Goal: Navigation & Orientation: Find specific page/section

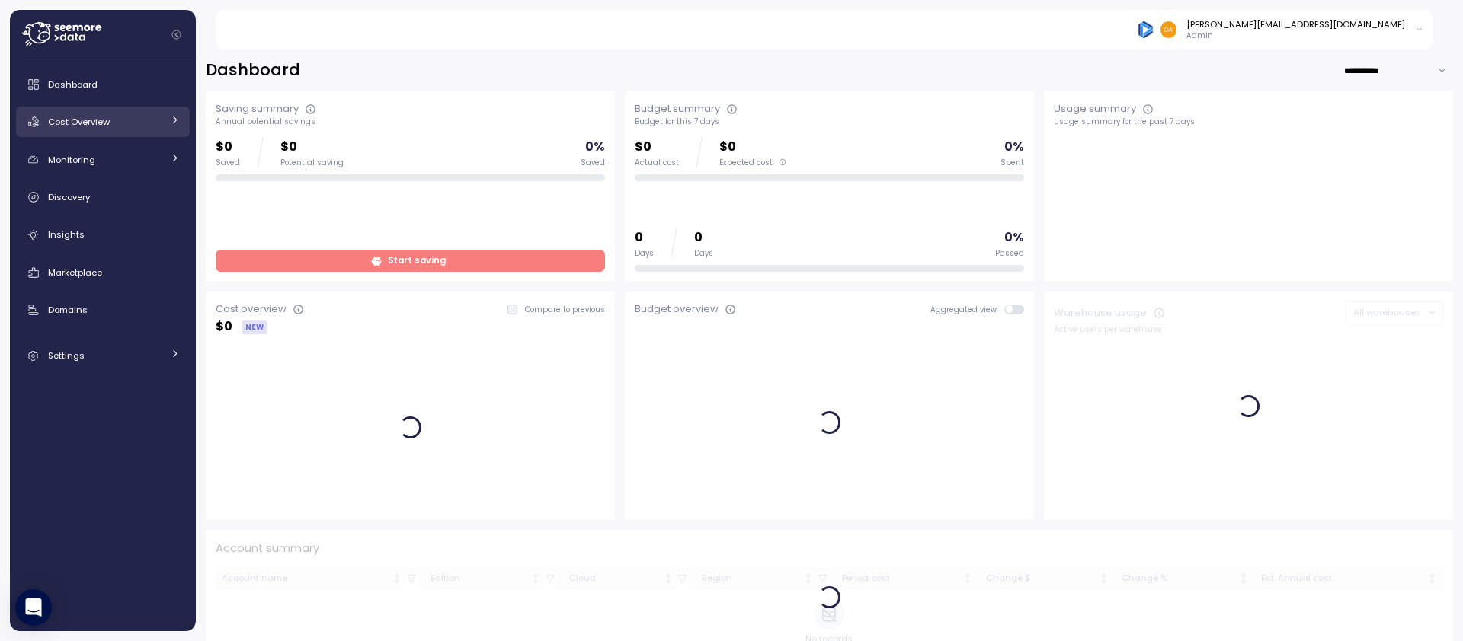
click at [134, 117] on div "Cost Overview" at bounding box center [105, 121] width 114 height 15
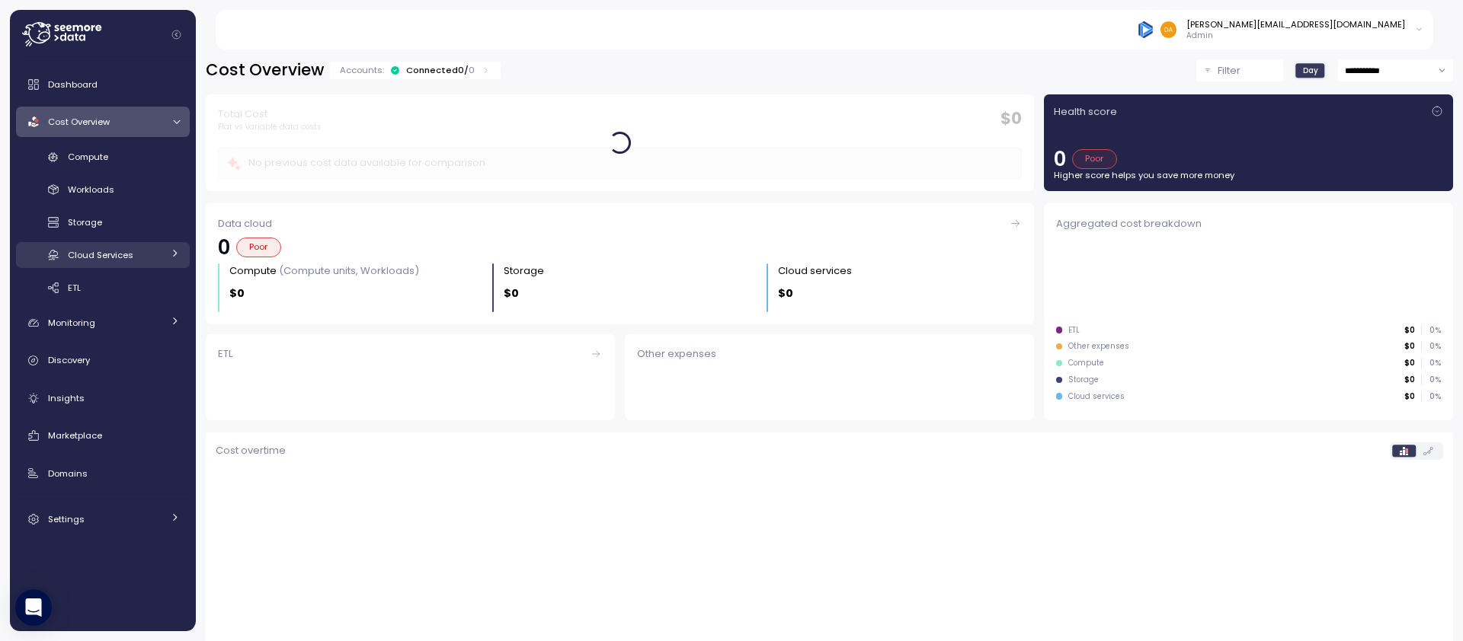
click at [139, 250] on div "Cloud Services" at bounding box center [115, 255] width 94 height 15
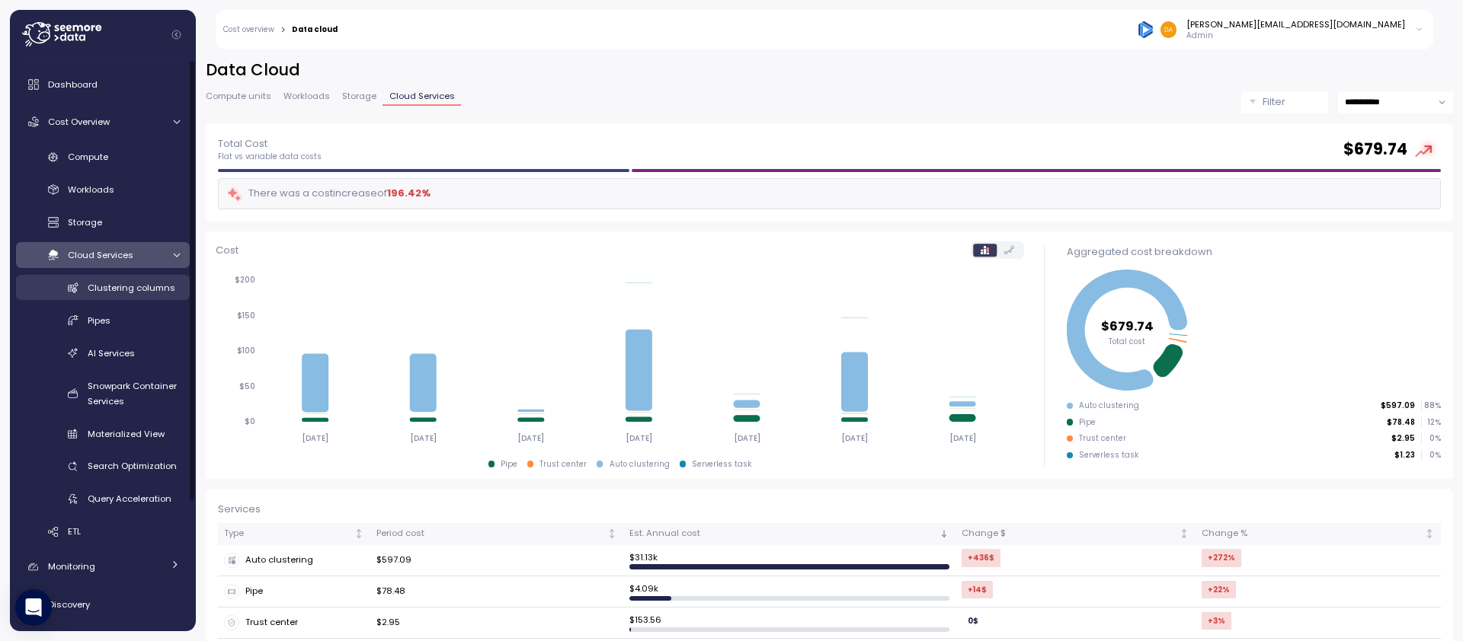
click at [146, 288] on span "Clustering columns" at bounding box center [132, 288] width 88 height 12
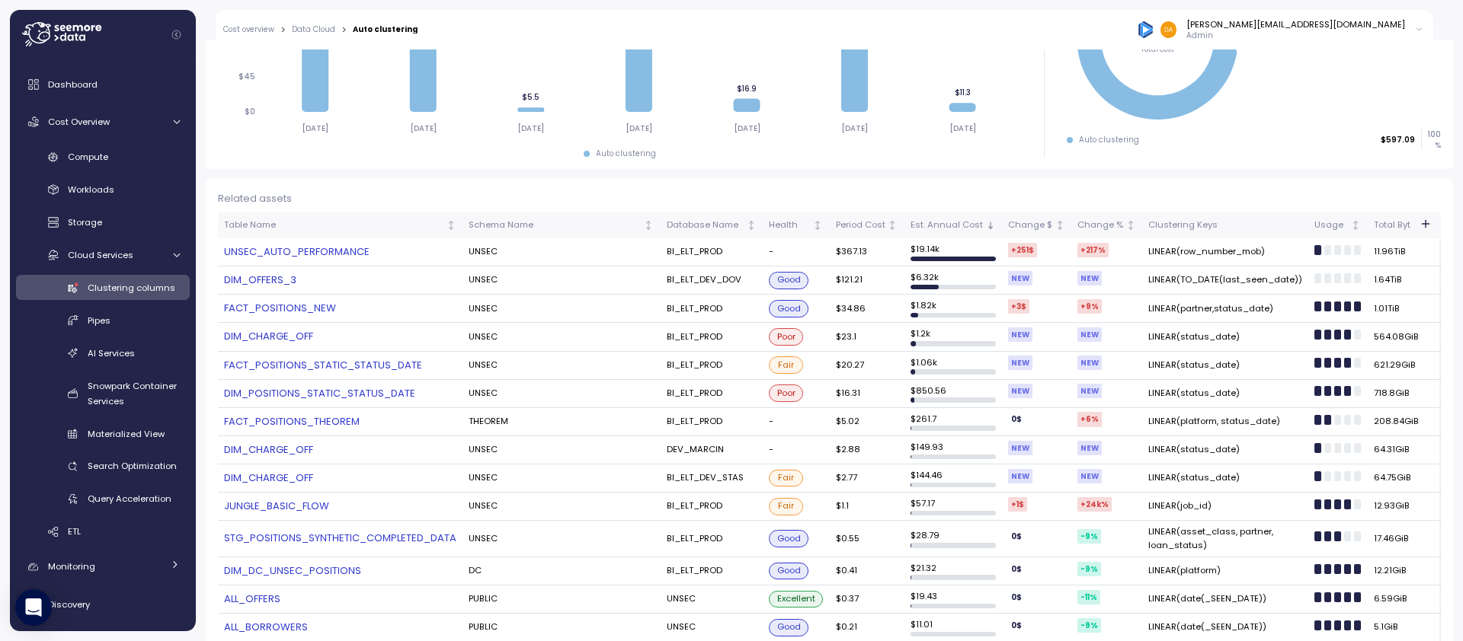
scroll to position [280, 0]
